Goal: Use online tool/utility: Use online tool/utility

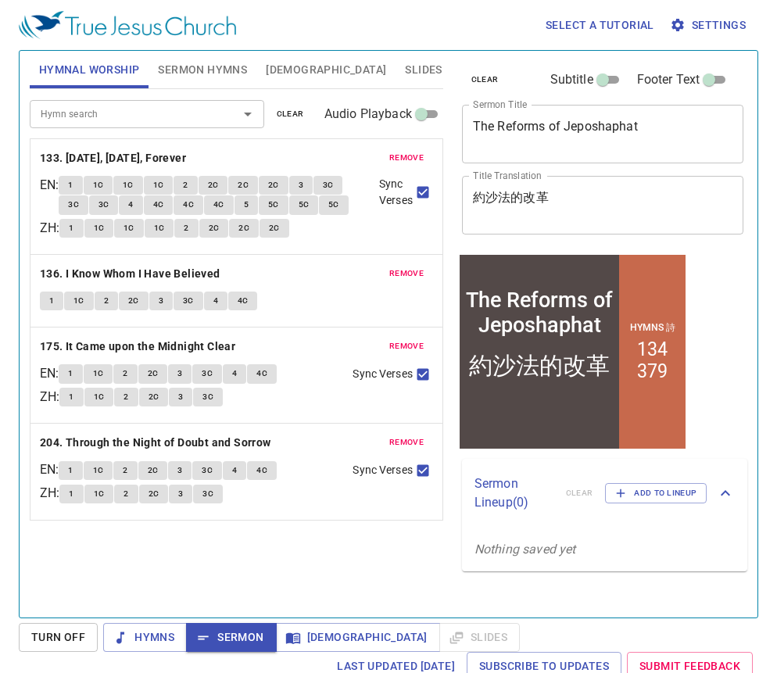
click at [617, 127] on textarea "The Reforms of Jeposhaphat" at bounding box center [603, 134] width 260 height 30
click at [617, 123] on textarea "The Reforms of Jeposhaphat" at bounding box center [603, 134] width 260 height 30
click at [616, 123] on textarea "The Reforms of Jeposhaphat" at bounding box center [603, 134] width 260 height 30
click at [614, 123] on textarea "The Reforms of Jeposhaphat" at bounding box center [603, 134] width 260 height 30
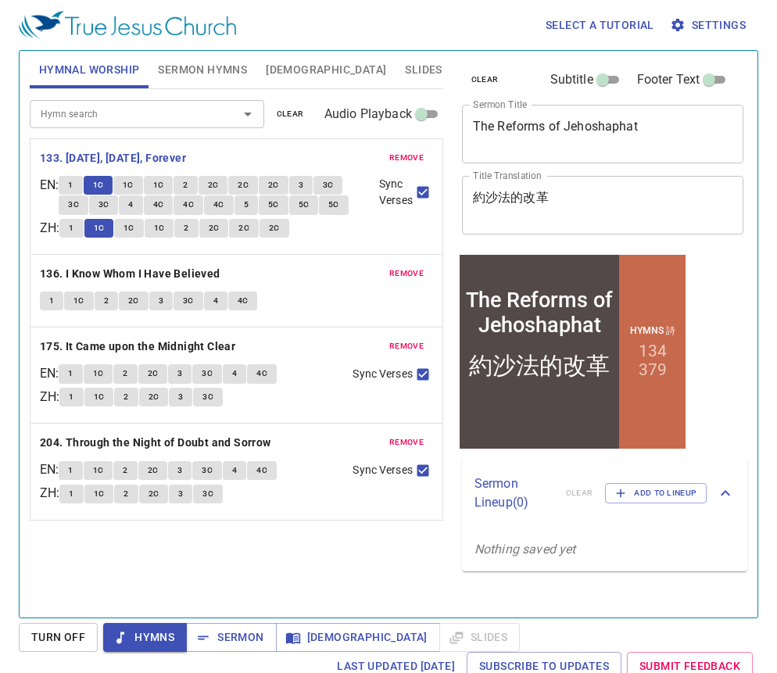
click at [134, 184] on span "1C" at bounding box center [128, 185] width 11 height 14
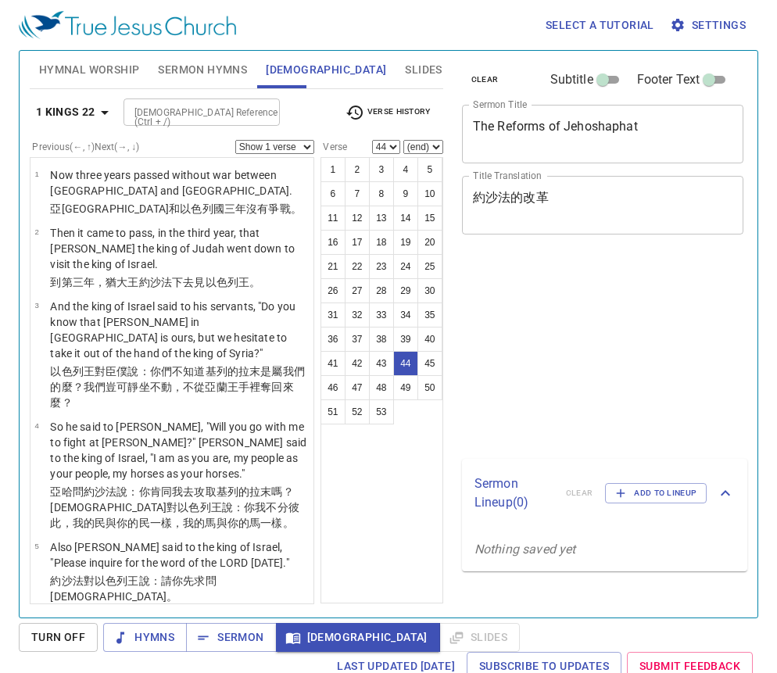
select select "44"
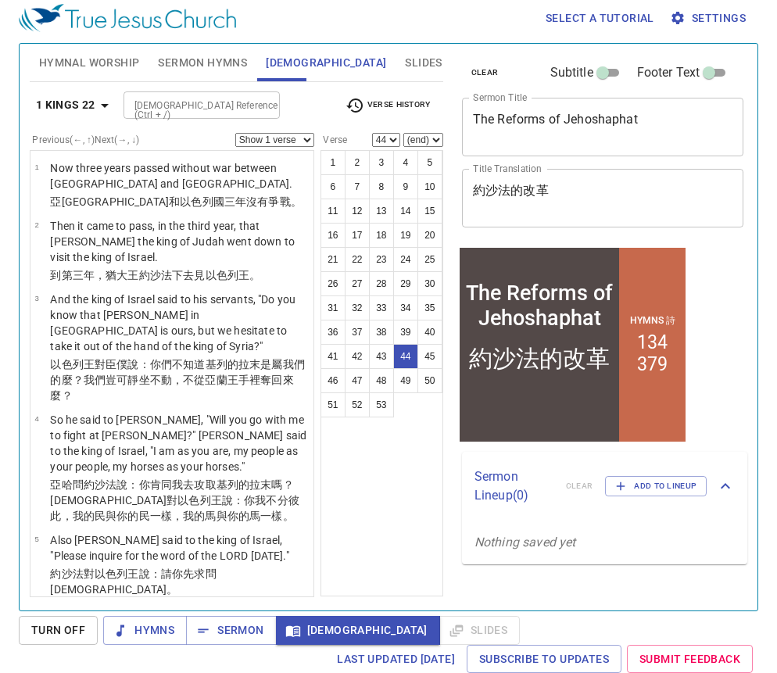
scroll to position [3977, 0]
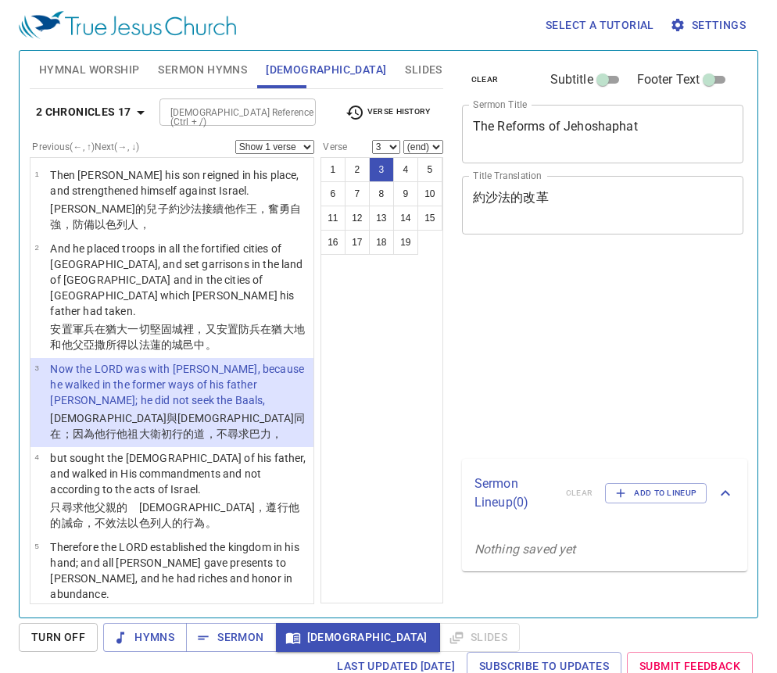
select select "3"
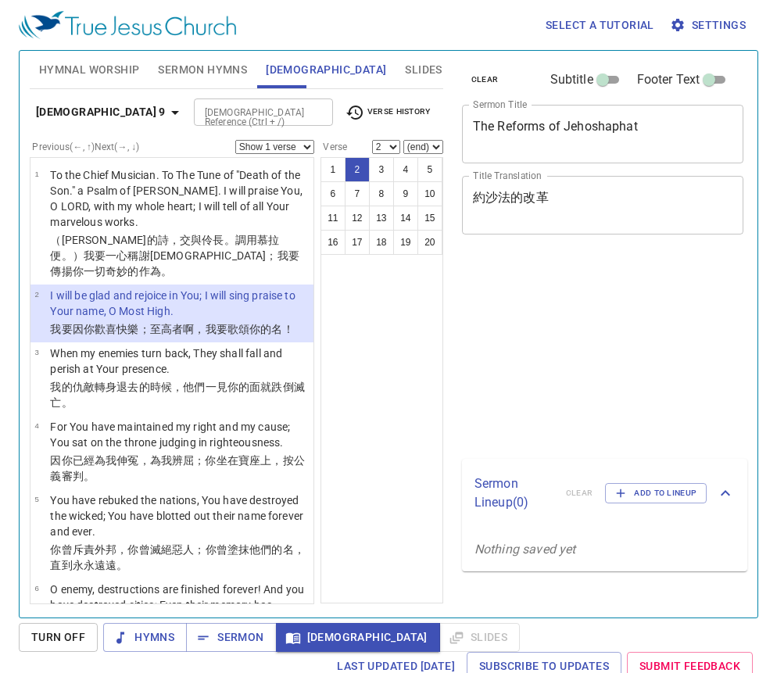
select select "2"
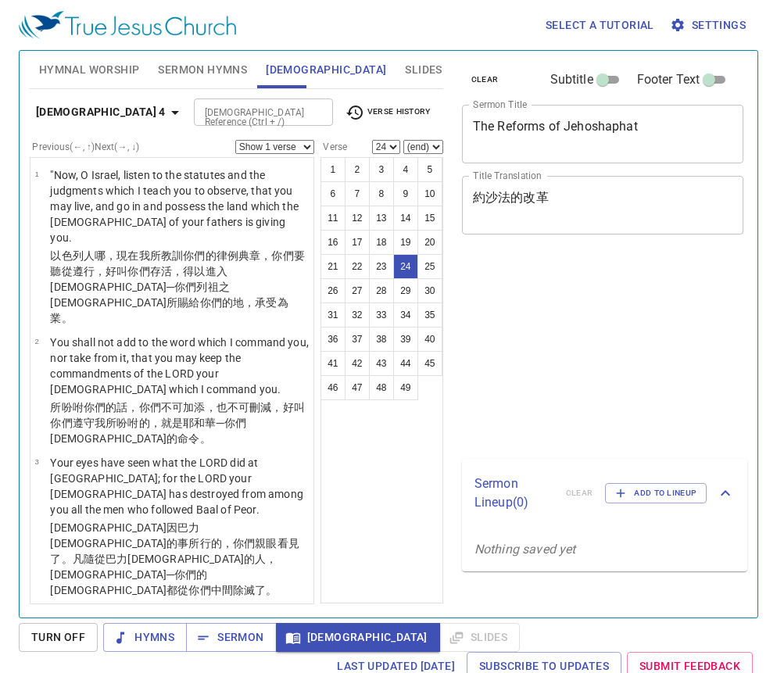
select select "24"
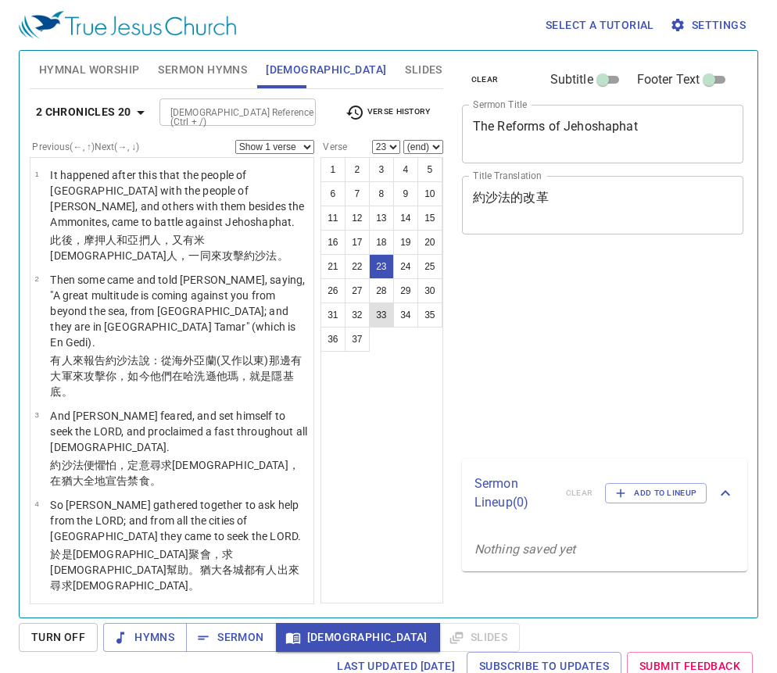
scroll to position [7, 0]
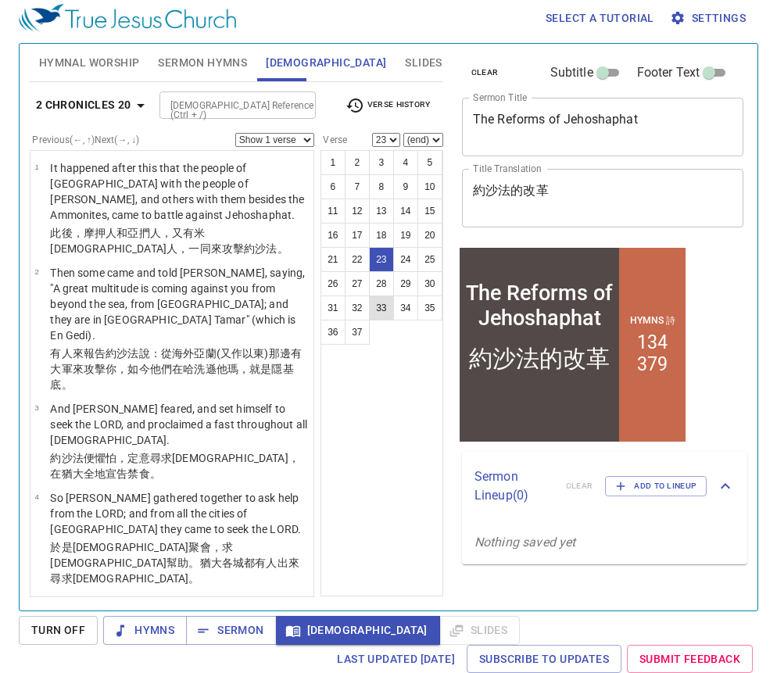
click at [379, 305] on button "33" at bounding box center [381, 307] width 25 height 25
click at [380, 306] on button "33" at bounding box center [381, 307] width 25 height 25
click at [380, 309] on button "33" at bounding box center [381, 307] width 25 height 25
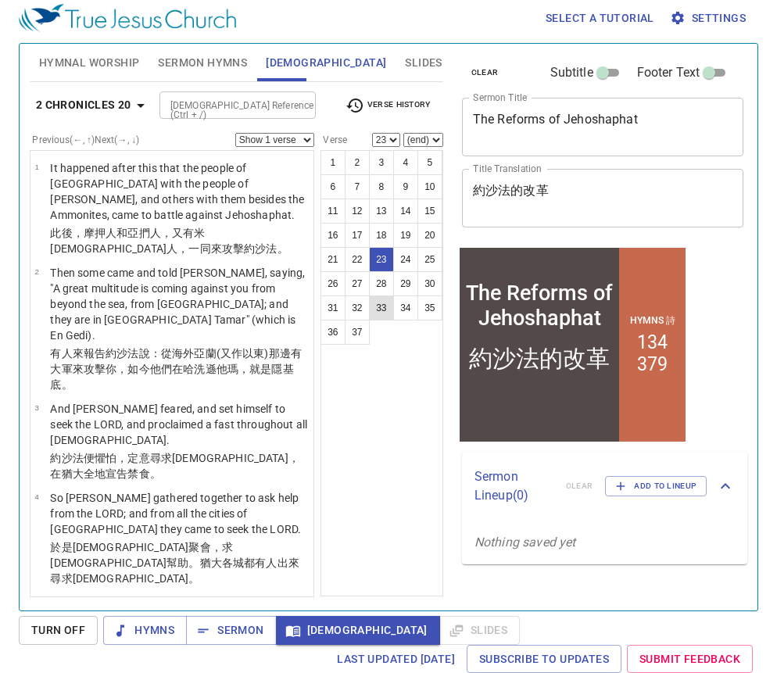
click at [384, 314] on button "33" at bounding box center [381, 307] width 25 height 25
click at [384, 312] on button "33" at bounding box center [381, 307] width 25 height 25
click at [376, 306] on button "33" at bounding box center [381, 307] width 25 height 25
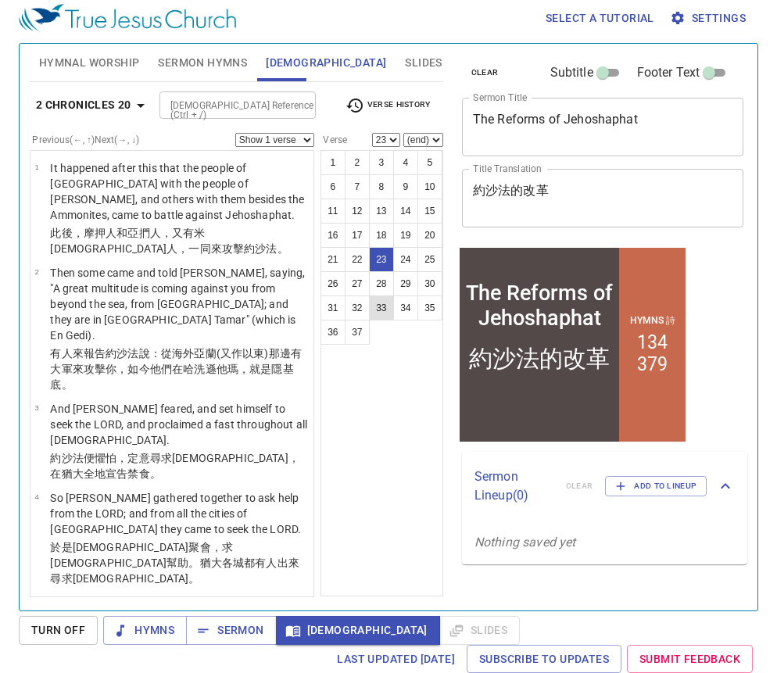
click at [375, 306] on button "33" at bounding box center [381, 307] width 25 height 25
click at [383, 309] on button "33" at bounding box center [381, 307] width 25 height 25
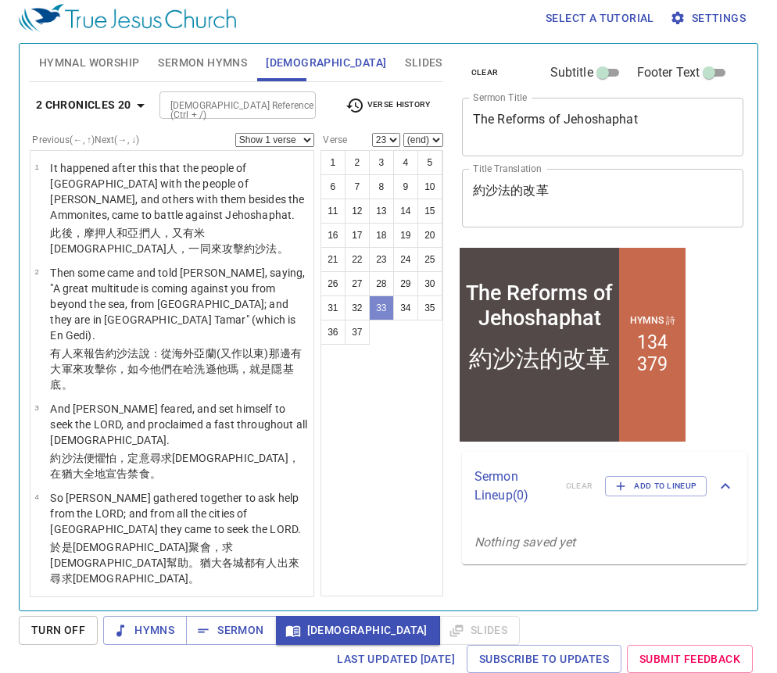
click at [384, 309] on button "33" at bounding box center [381, 307] width 25 height 25
select select "33"
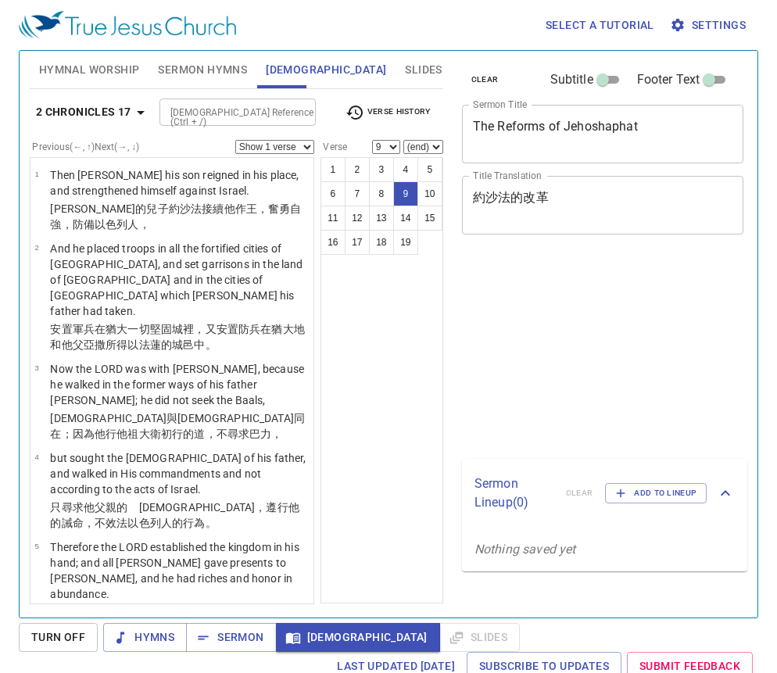
select select "9"
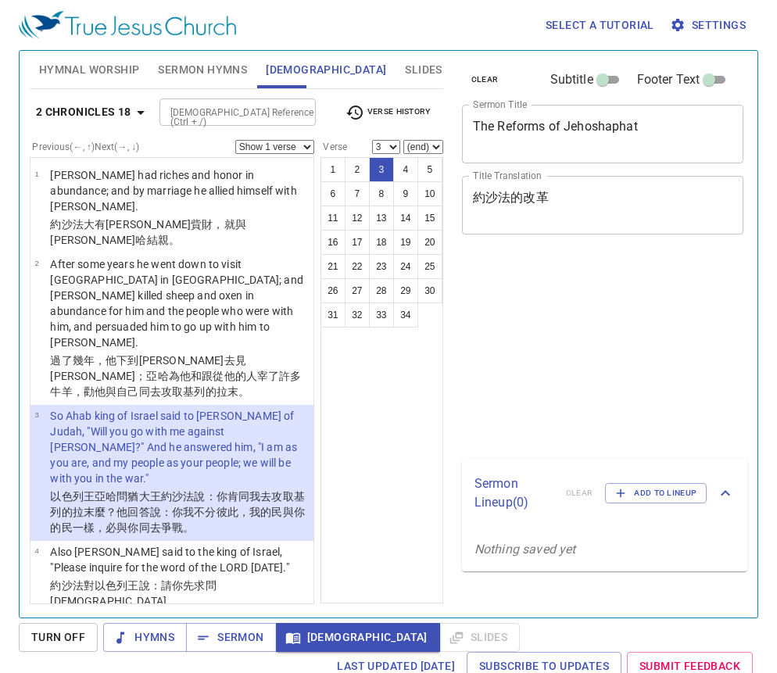
select select "3"
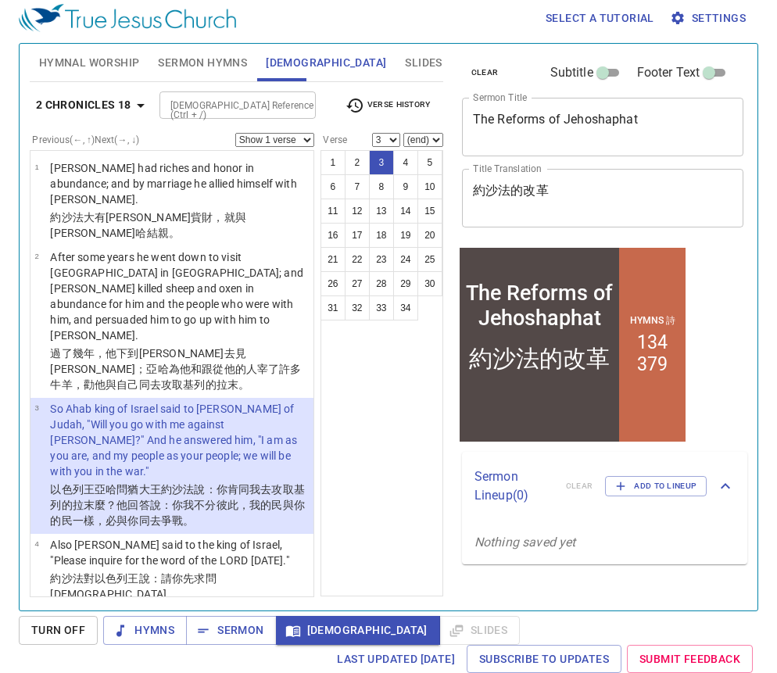
scroll to position [7, 0]
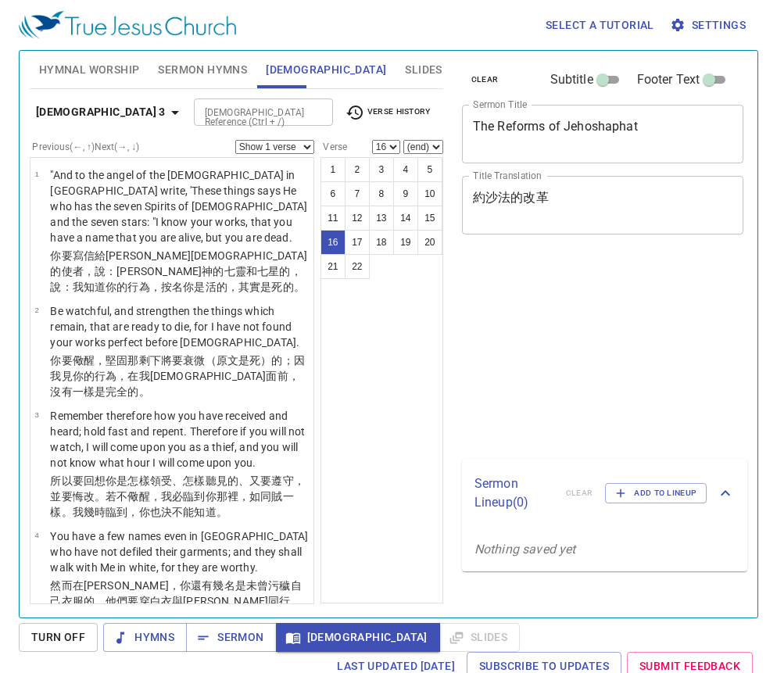
select select "16"
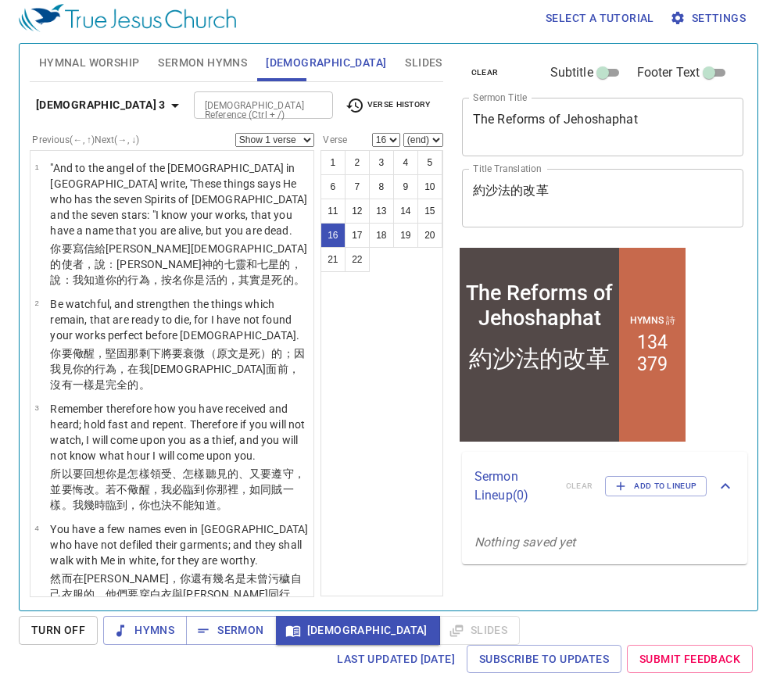
scroll to position [1349, 0]
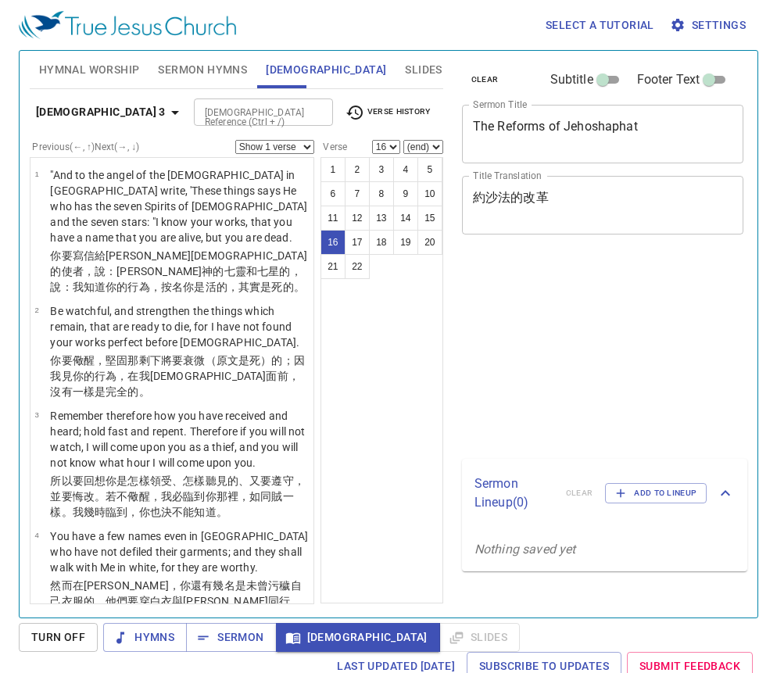
select select "16"
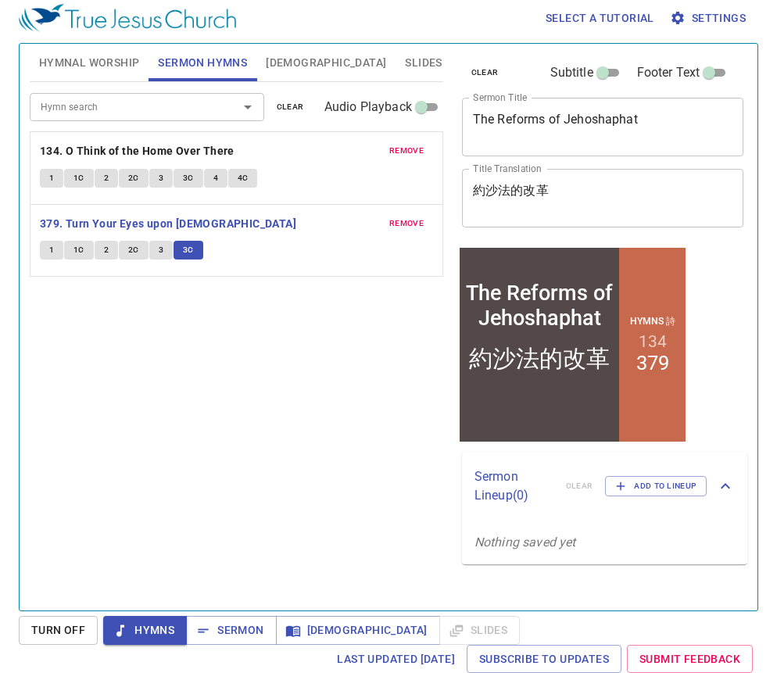
scroll to position [7, 0]
